Goal: Information Seeking & Learning: Find specific page/section

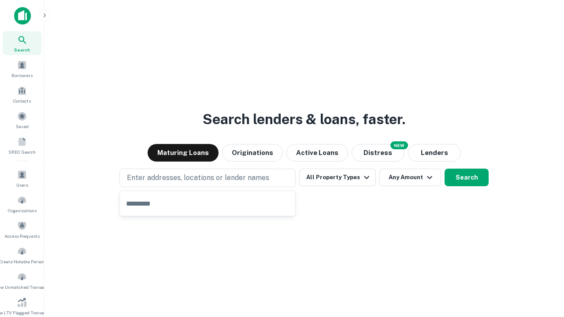
type input "**********"
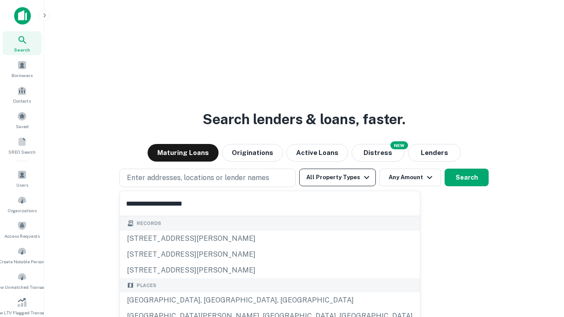
click at [210, 300] on div "[GEOGRAPHIC_DATA], [GEOGRAPHIC_DATA], [GEOGRAPHIC_DATA]" at bounding box center [270, 300] width 300 height 16
click at [337, 177] on button "All Property Types" at bounding box center [337, 178] width 77 height 18
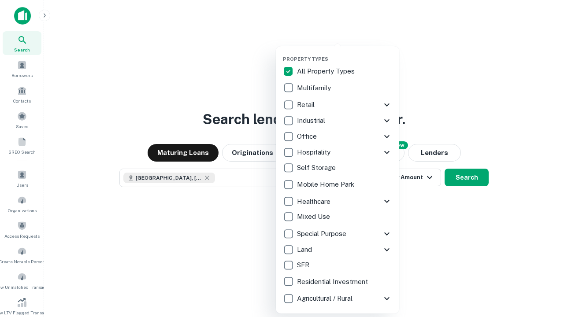
click at [344, 53] on button "button" at bounding box center [344, 53] width 123 height 0
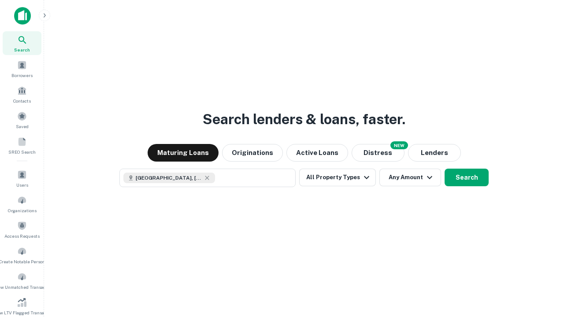
scroll to position [5, 106]
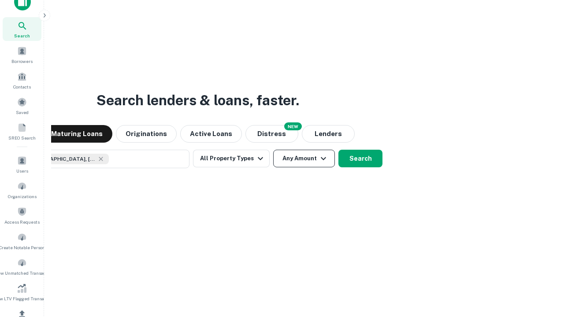
click at [273, 150] on button "Any Amount" at bounding box center [304, 159] width 62 height 18
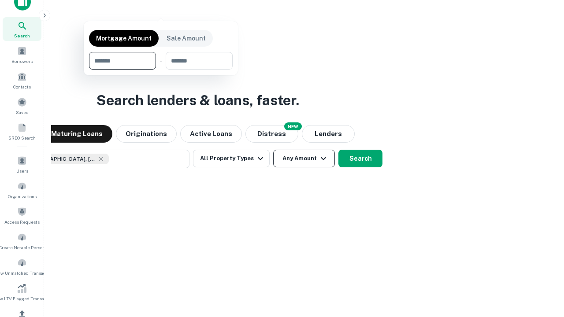
scroll to position [105, 0]
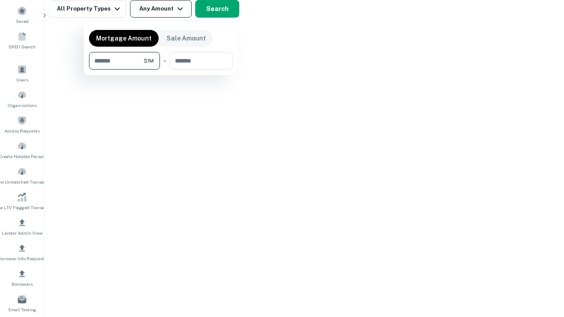
type input "*******"
click at [161, 70] on button "button" at bounding box center [161, 70] width 144 height 0
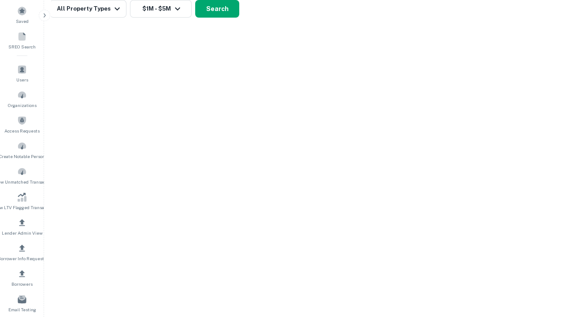
scroll to position [5, 162]
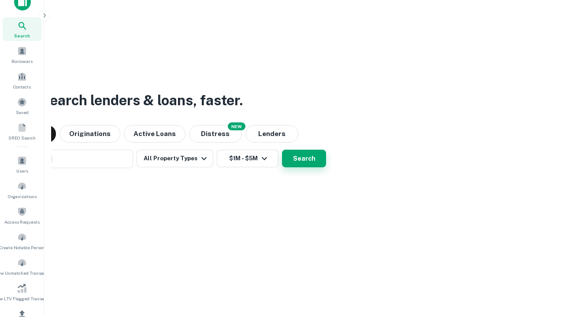
click at [282, 150] on button "Search" at bounding box center [304, 159] width 44 height 18
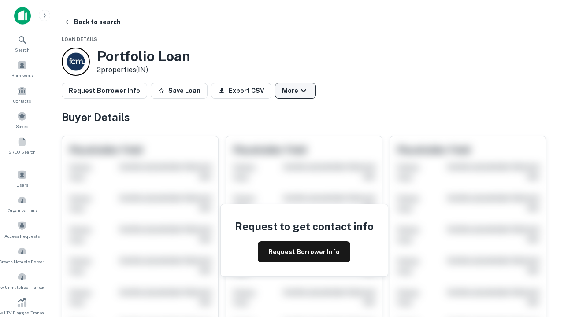
click at [295, 91] on button "More" at bounding box center [295, 91] width 41 height 16
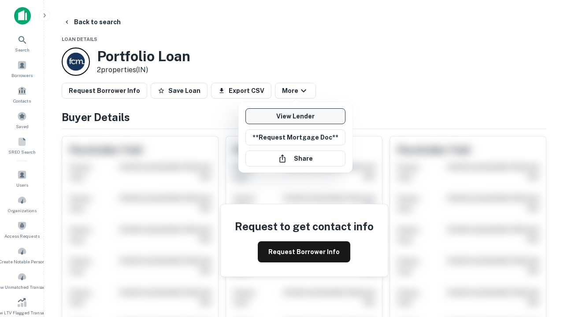
click at [295, 116] on link "View Lender" at bounding box center [295, 116] width 100 height 16
